Goal: Information Seeking & Learning: Learn about a topic

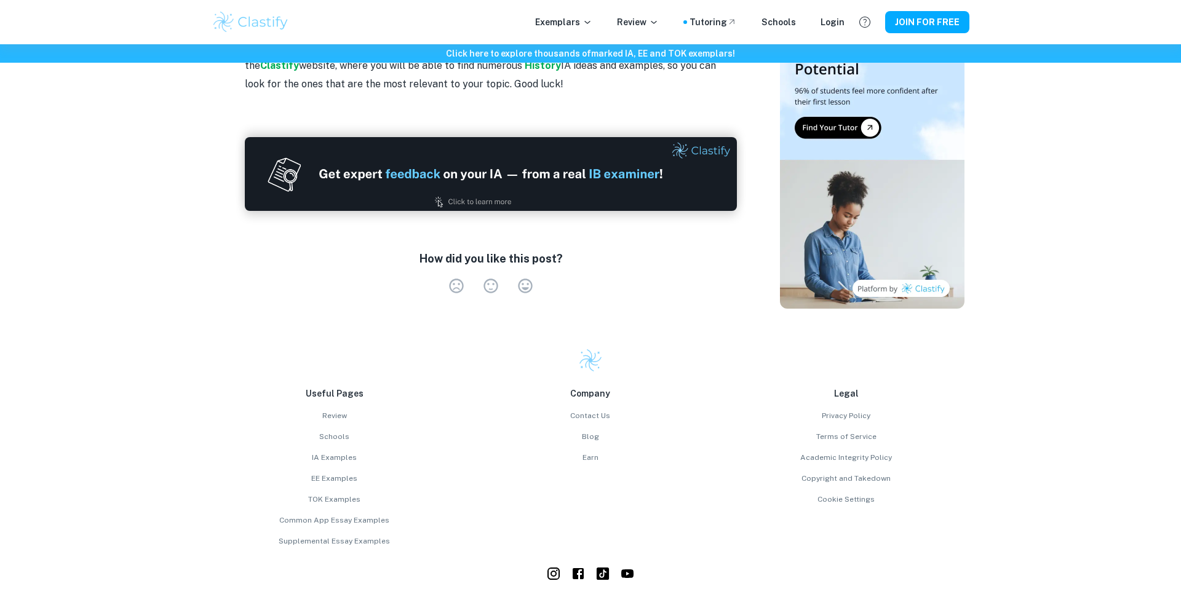
scroll to position [2061, 0]
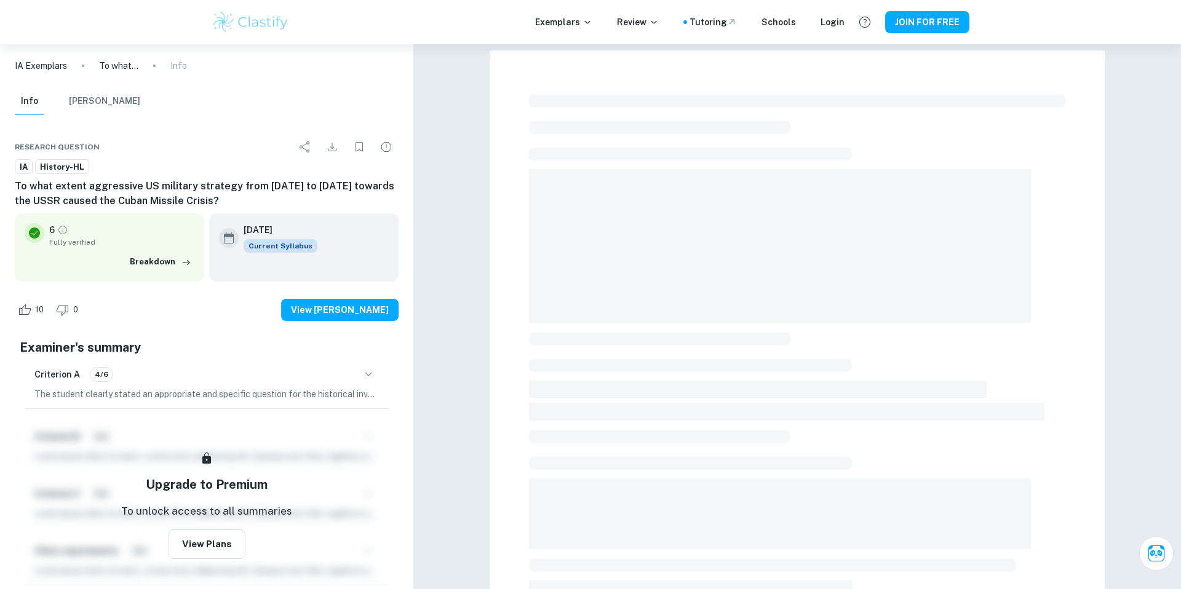
scroll to position [338, 0]
